Goal: Information Seeking & Learning: Learn about a topic

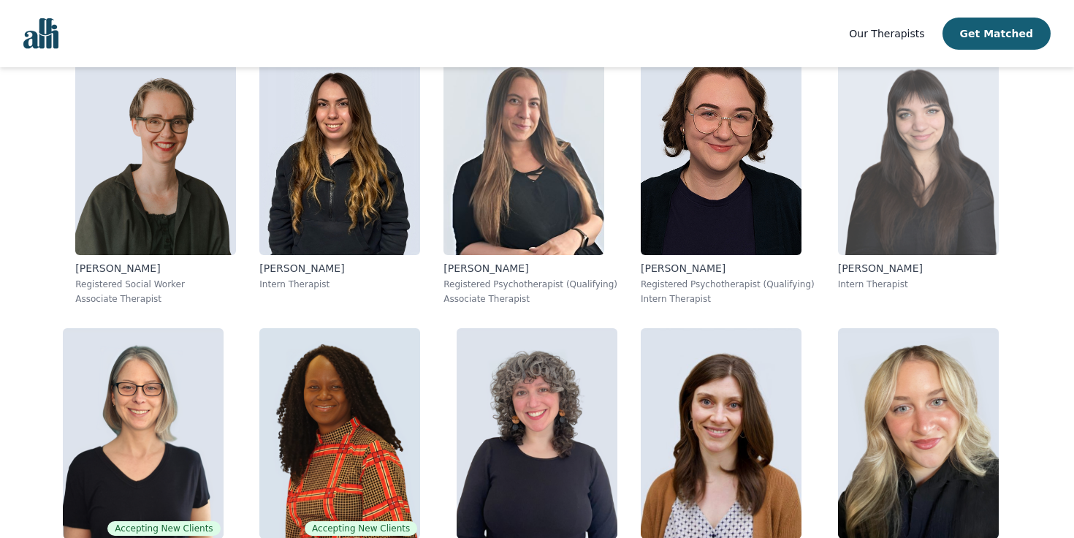
scroll to position [7716, 0]
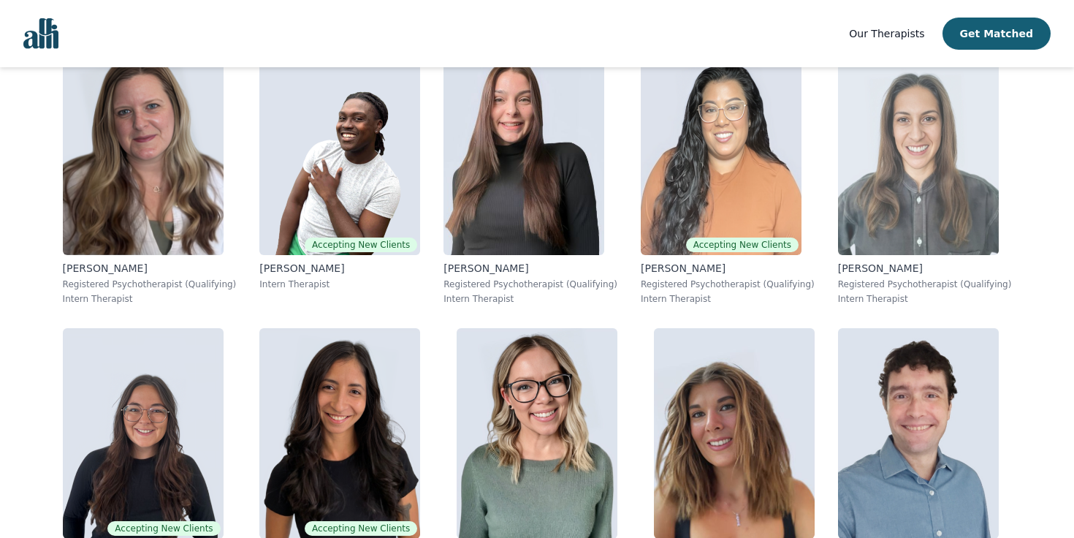
click at [862, 276] on div "[PERSON_NAME] Registered Psychotherapist (Qualifying) Intern Therapist" at bounding box center [925, 283] width 174 height 44
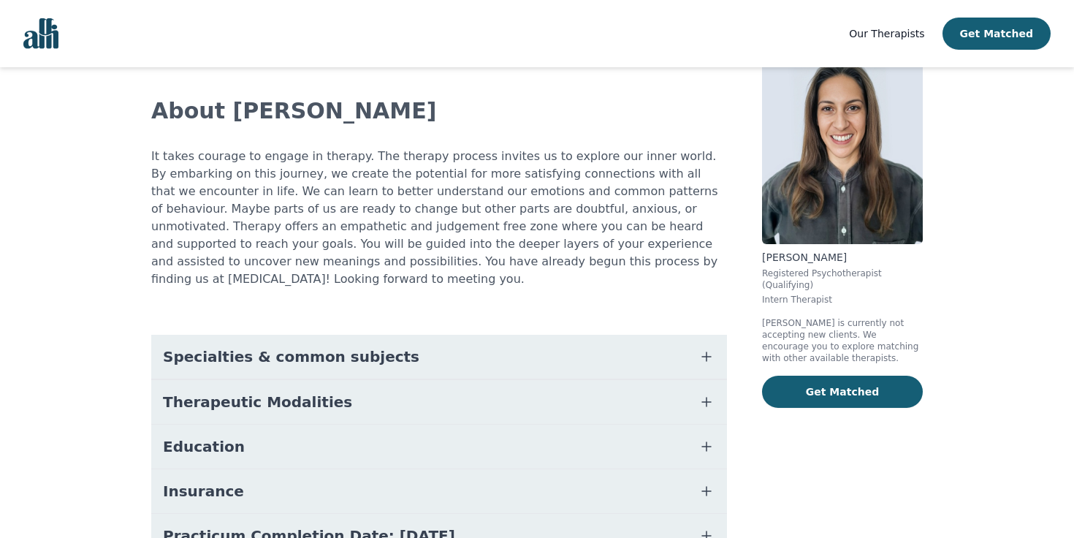
scroll to position [89, 0]
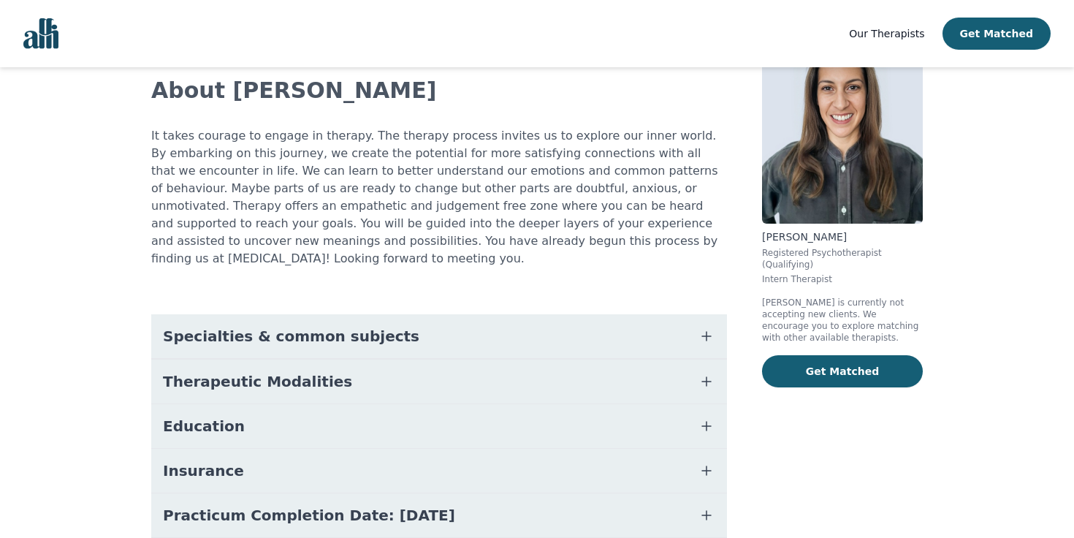
click at [465, 325] on button "Specialties & common subjects" at bounding box center [439, 336] width 576 height 44
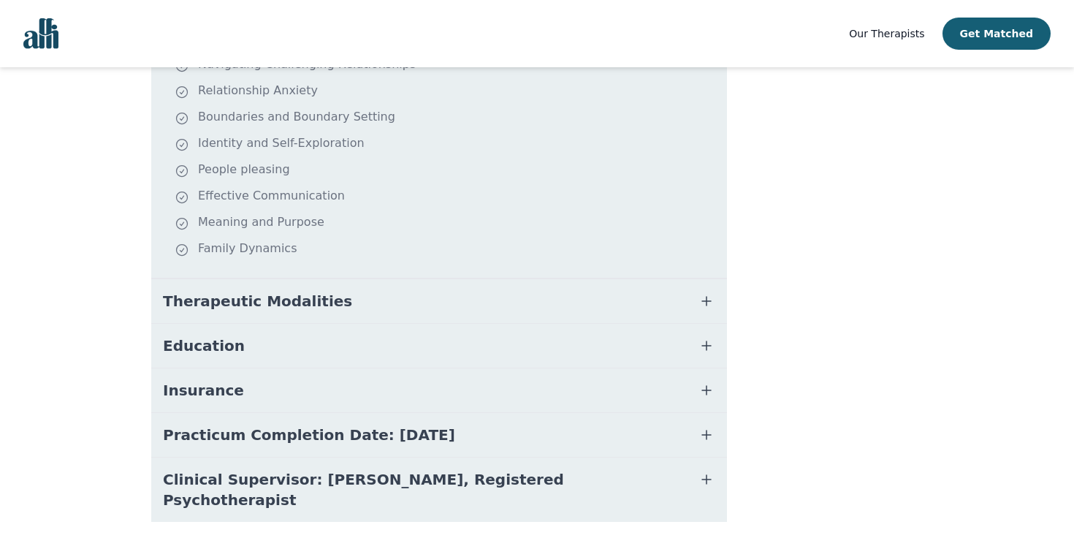
scroll to position [466, 0]
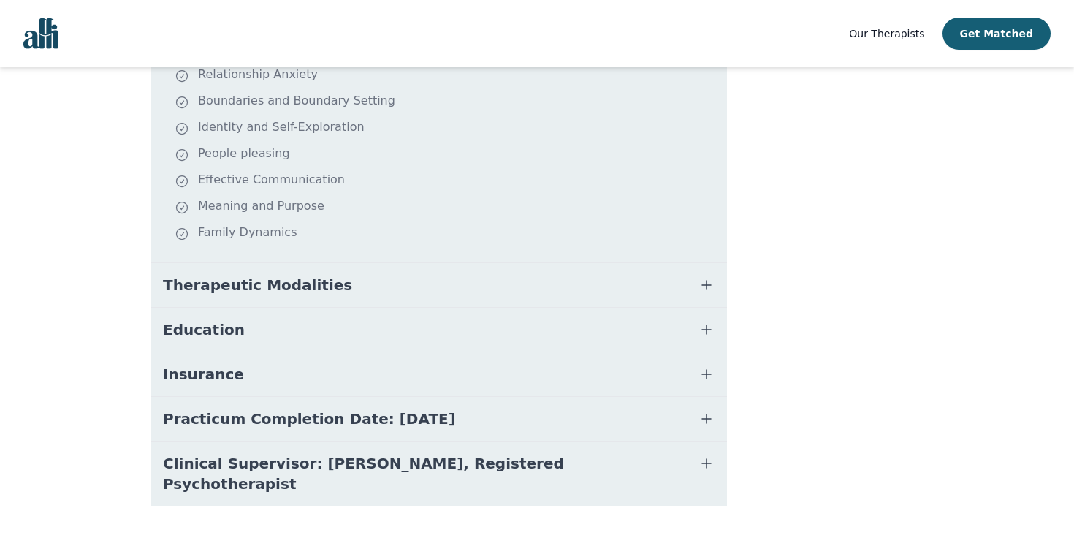
click at [440, 280] on button "Therapeutic Modalities" at bounding box center [439, 285] width 576 height 44
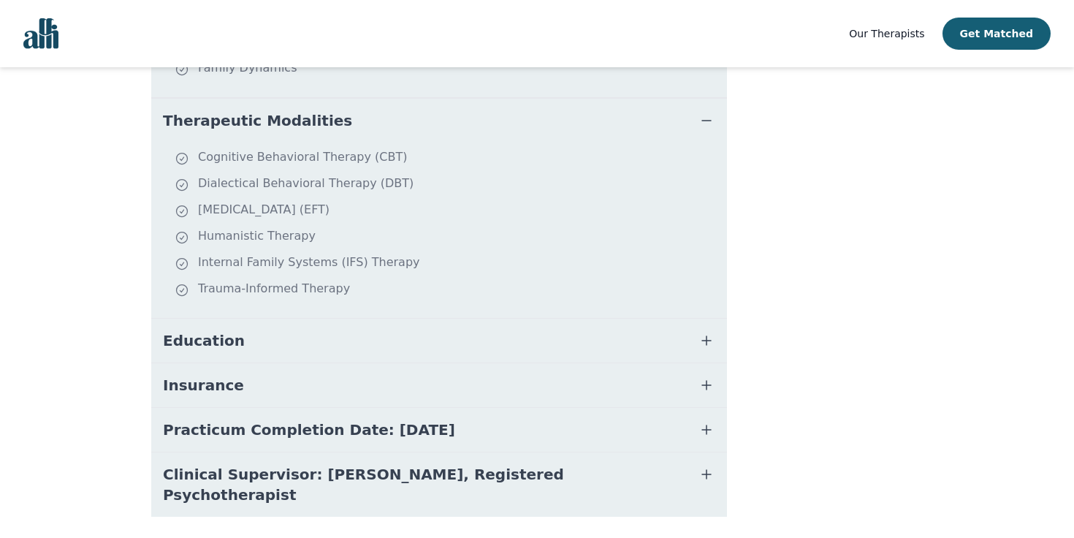
scroll to position [641, 0]
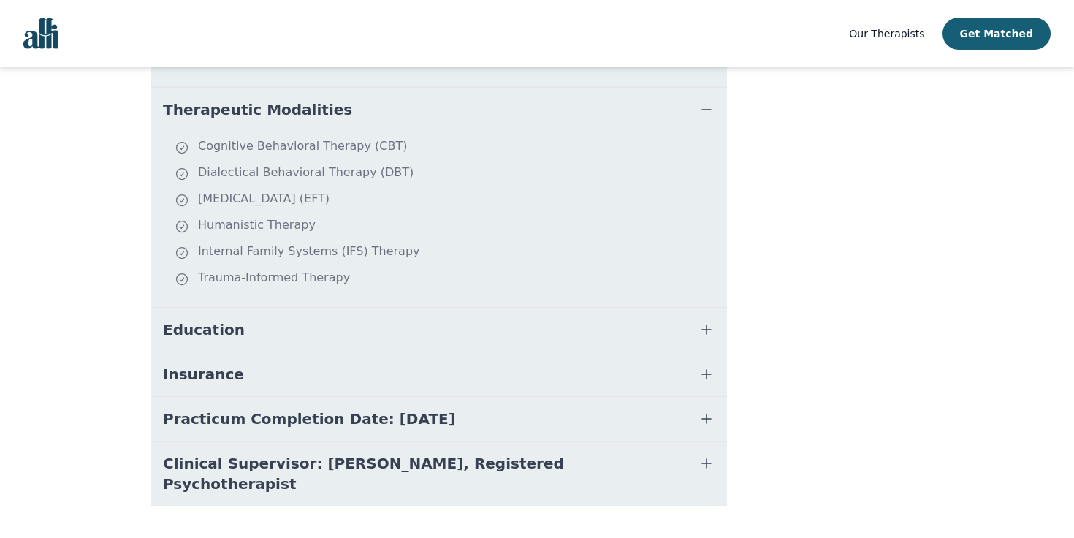
click at [375, 309] on button "Education" at bounding box center [439, 330] width 576 height 44
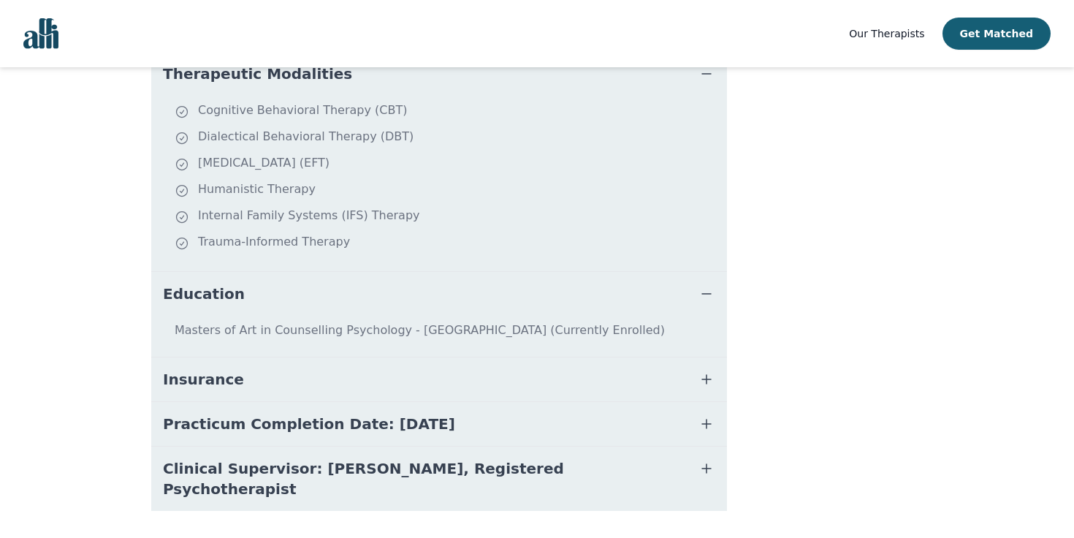
scroll to position [682, 0]
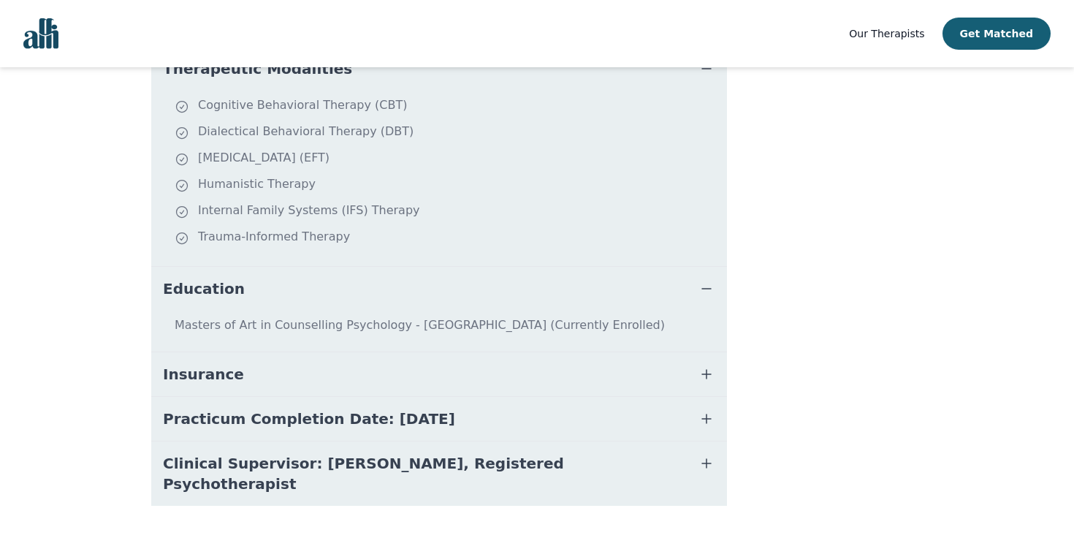
click at [368, 352] on button "Insurance" at bounding box center [439, 374] width 576 height 44
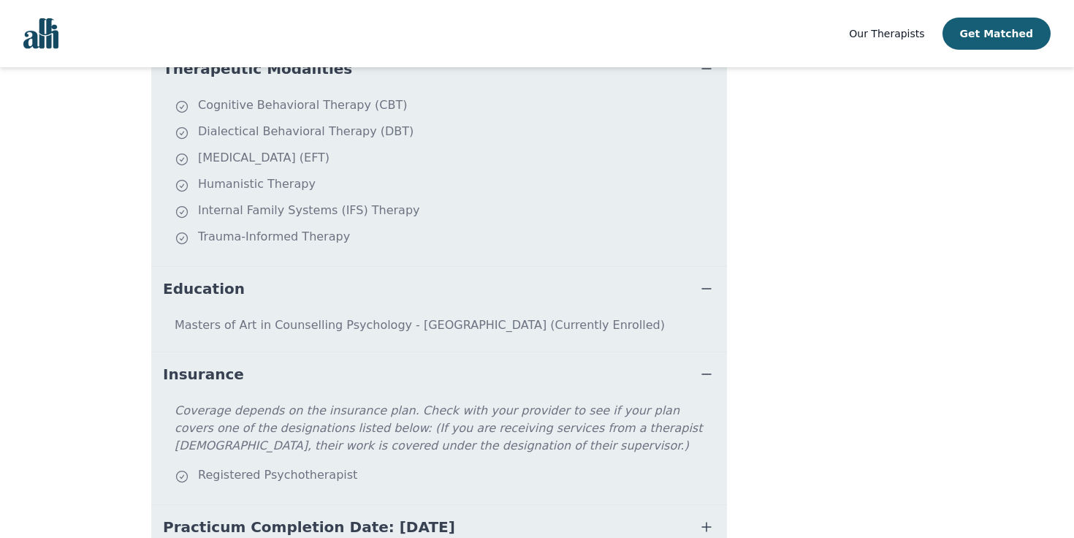
click at [368, 352] on button "Insurance" at bounding box center [439, 374] width 576 height 44
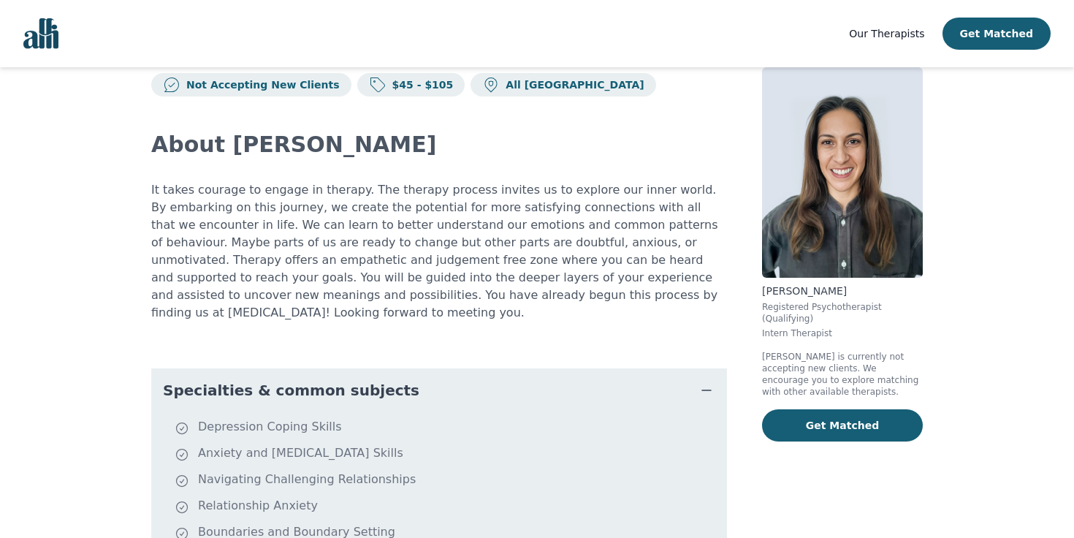
scroll to position [0, 0]
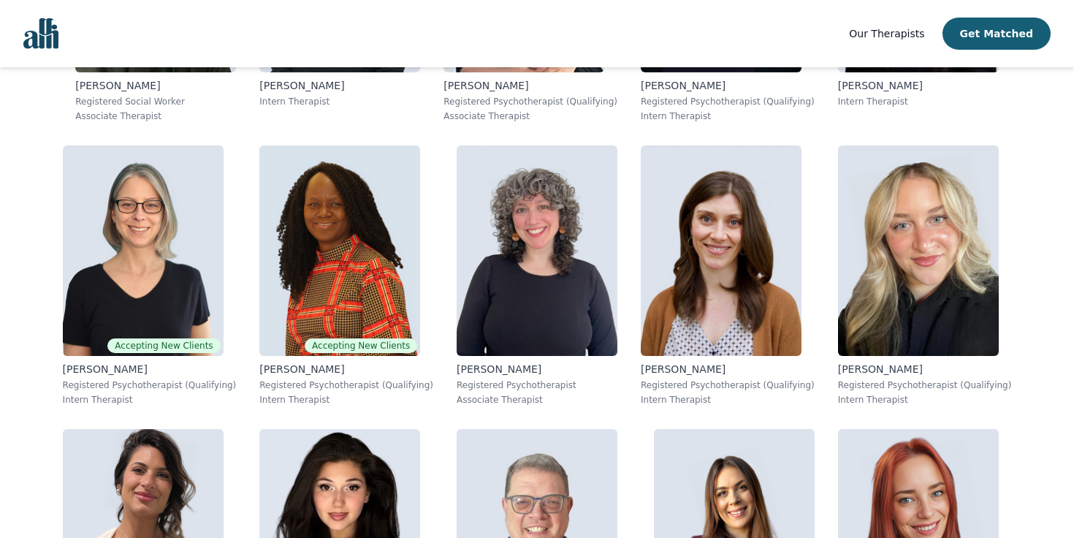
scroll to position [1230, 0]
